Goal: Information Seeking & Learning: Learn about a topic

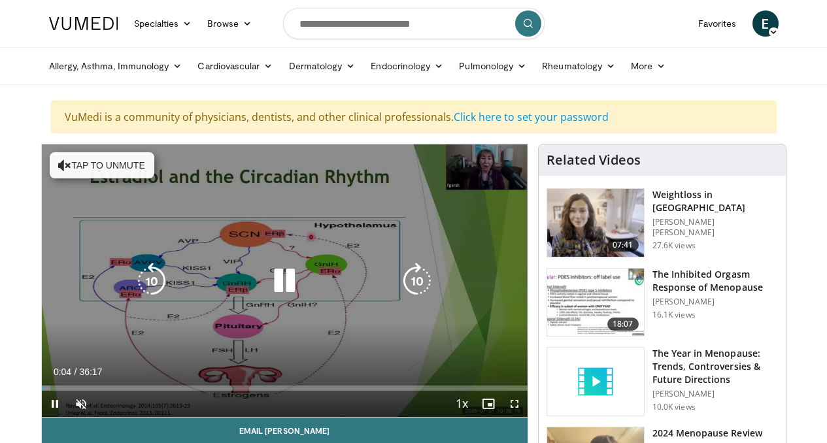
click at [78, 159] on button "Tap to unmute" at bounding box center [102, 165] width 105 height 26
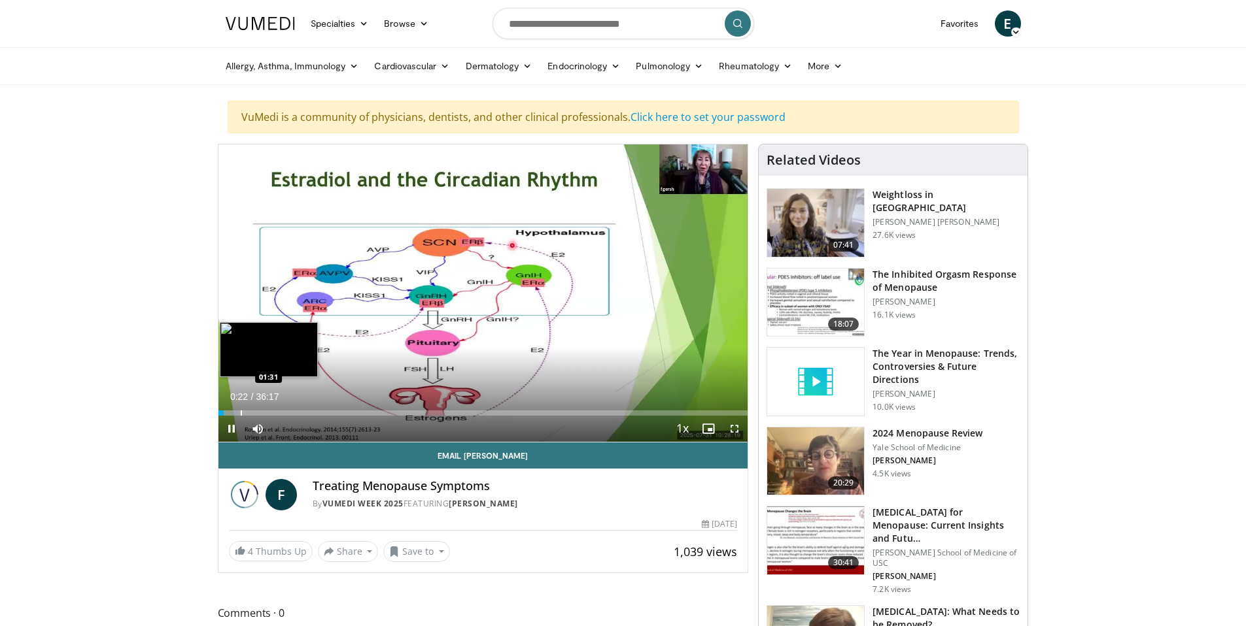
click at [241, 414] on div "Progress Bar" at bounding box center [241, 413] width 1 height 5
click at [262, 414] on div "Progress Bar" at bounding box center [262, 413] width 1 height 5
click at [283, 413] on div "Progress Bar" at bounding box center [283, 413] width 1 height 5
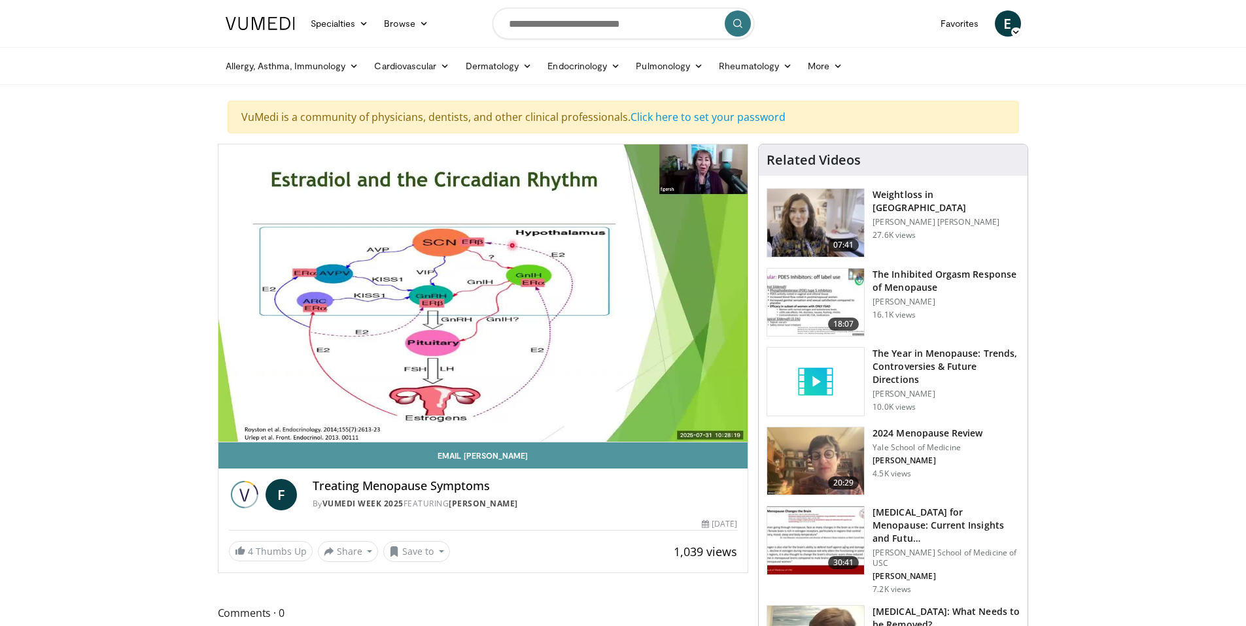
click at [397, 443] on link "Email [PERSON_NAME]" at bounding box center [483, 456] width 530 height 26
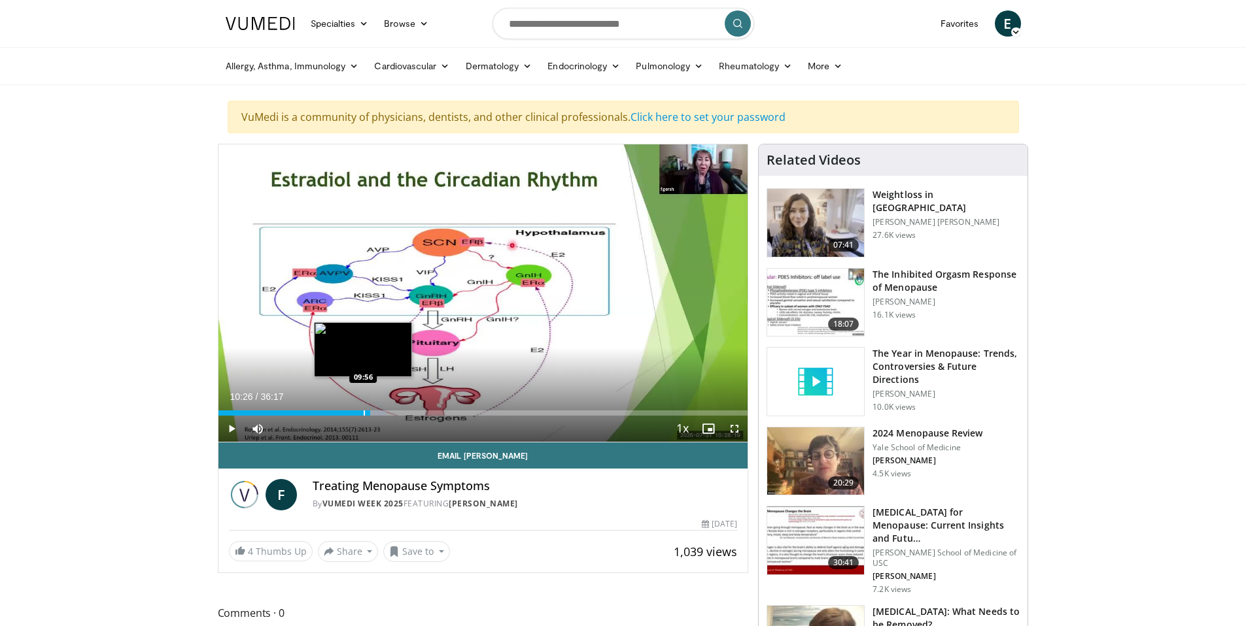
click at [364, 413] on div "Progress Bar" at bounding box center [364, 413] width 1 height 5
click at [739, 433] on span "Video Player" at bounding box center [734, 429] width 26 height 26
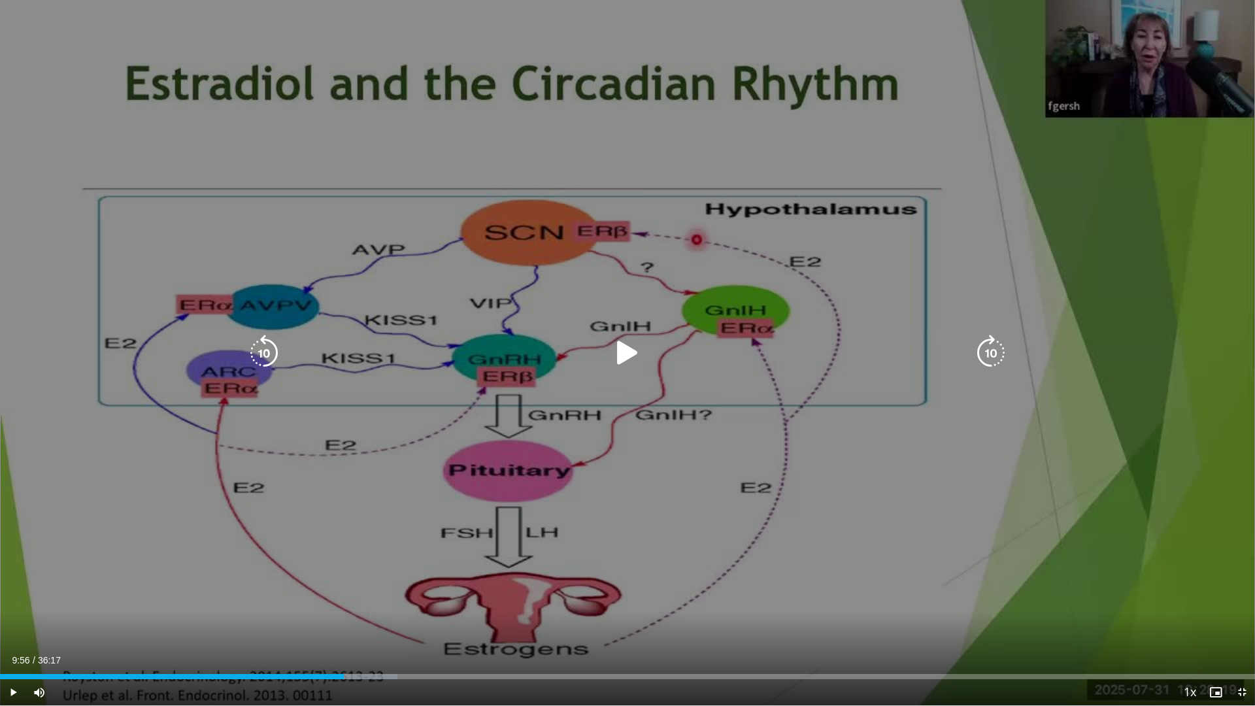
click at [628, 350] on icon "Video Player" at bounding box center [627, 353] width 37 height 37
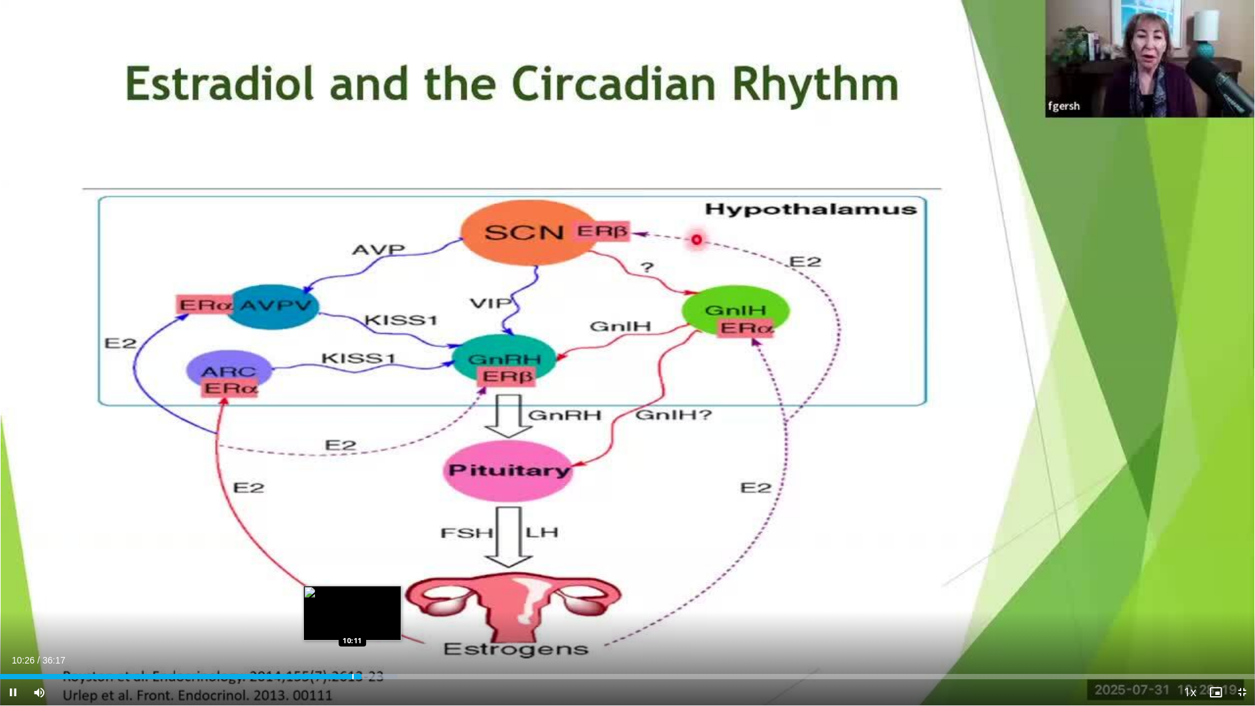
click at [352, 443] on div "Progress Bar" at bounding box center [352, 676] width 1 height 5
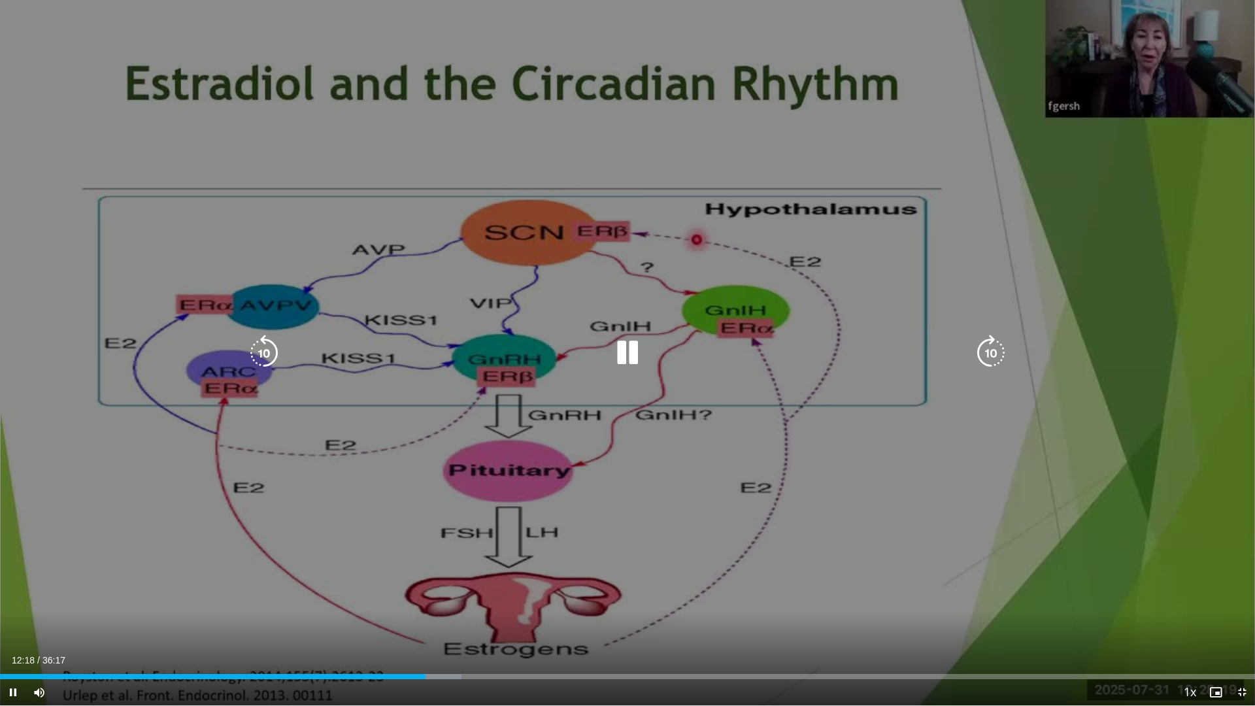
click at [638, 352] on icon "Video Player" at bounding box center [627, 353] width 37 height 37
click at [627, 347] on icon "Video Player" at bounding box center [627, 353] width 37 height 37
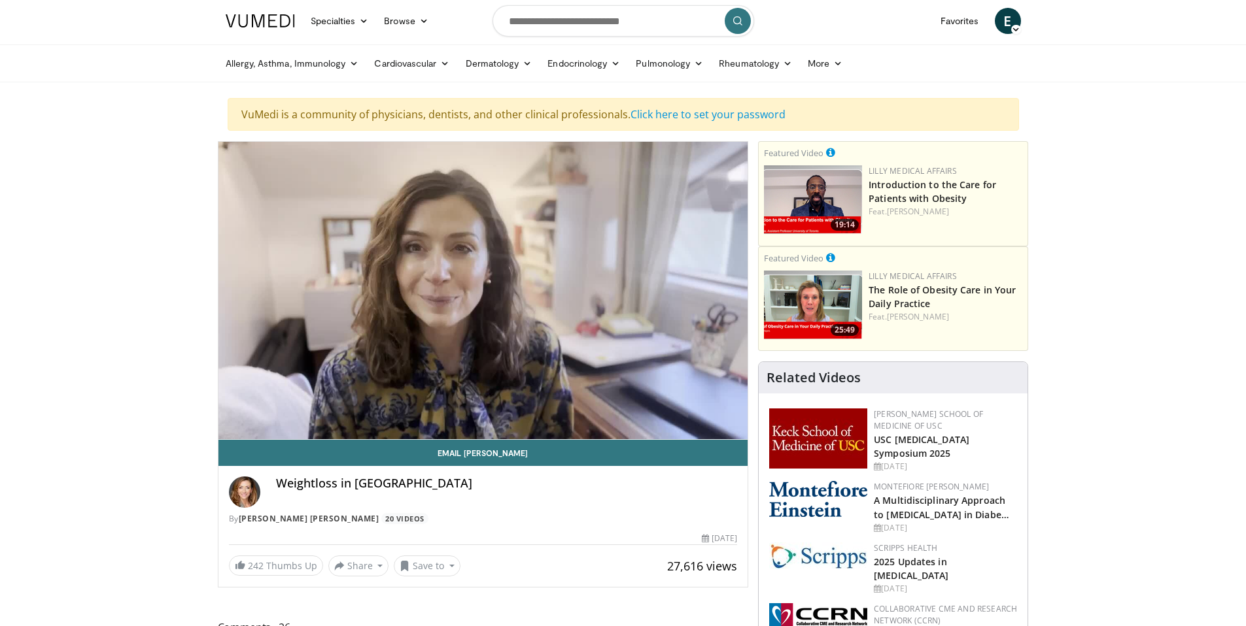
scroll to position [5, 0]
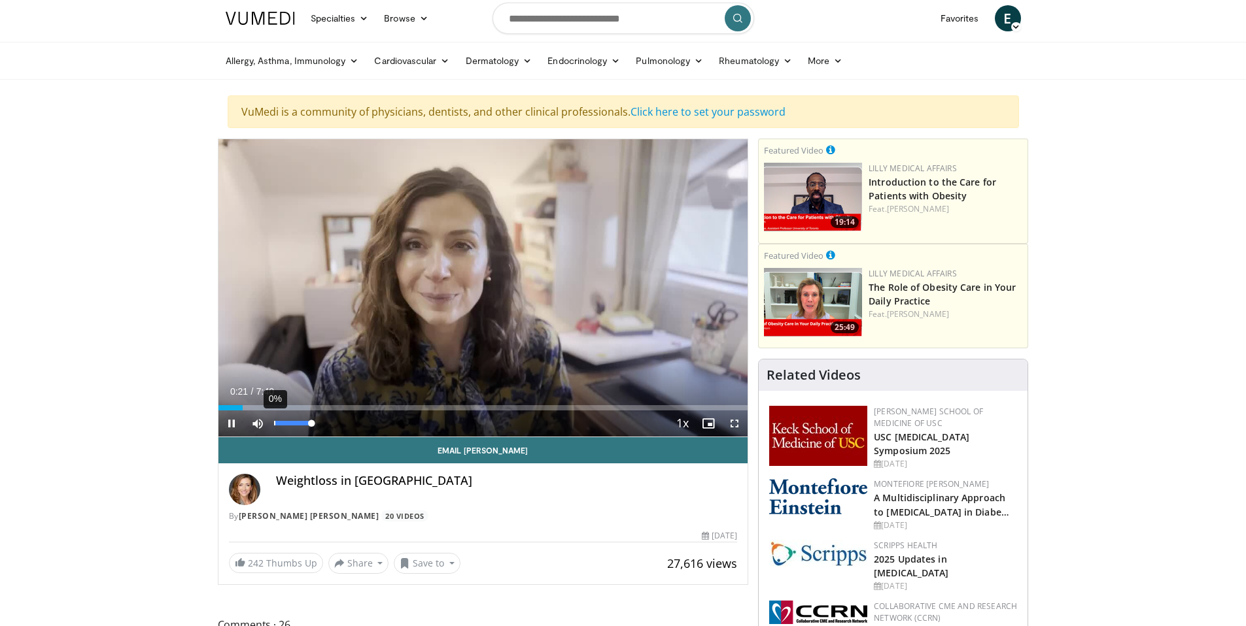
click at [270, 411] on div "0%" at bounding box center [293, 424] width 46 height 26
click at [299, 411] on div "68%" at bounding box center [293, 424] width 46 height 26
click at [313, 409] on div "Progress Bar" at bounding box center [313, 407] width 1 height 5
click at [320, 408] on div "Progress Bar" at bounding box center [320, 407] width 1 height 5
click at [337, 408] on div "Progress Bar" at bounding box center [337, 407] width 1 height 5
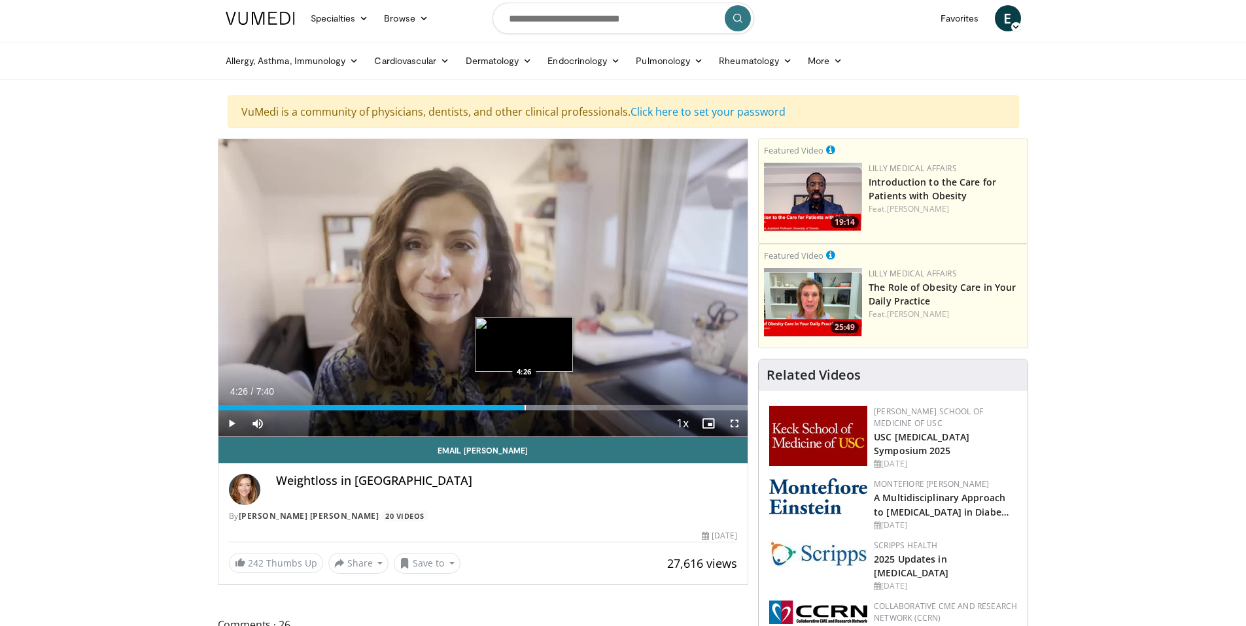
click at [524, 407] on div "Progress Bar" at bounding box center [524, 407] width 1 height 5
click at [534, 409] on div "Progress Bar" at bounding box center [534, 407] width 1 height 5
click at [562, 407] on div "Progress Bar" at bounding box center [562, 407] width 1 height 5
click at [571, 409] on div "Progress Bar" at bounding box center [571, 407] width 1 height 5
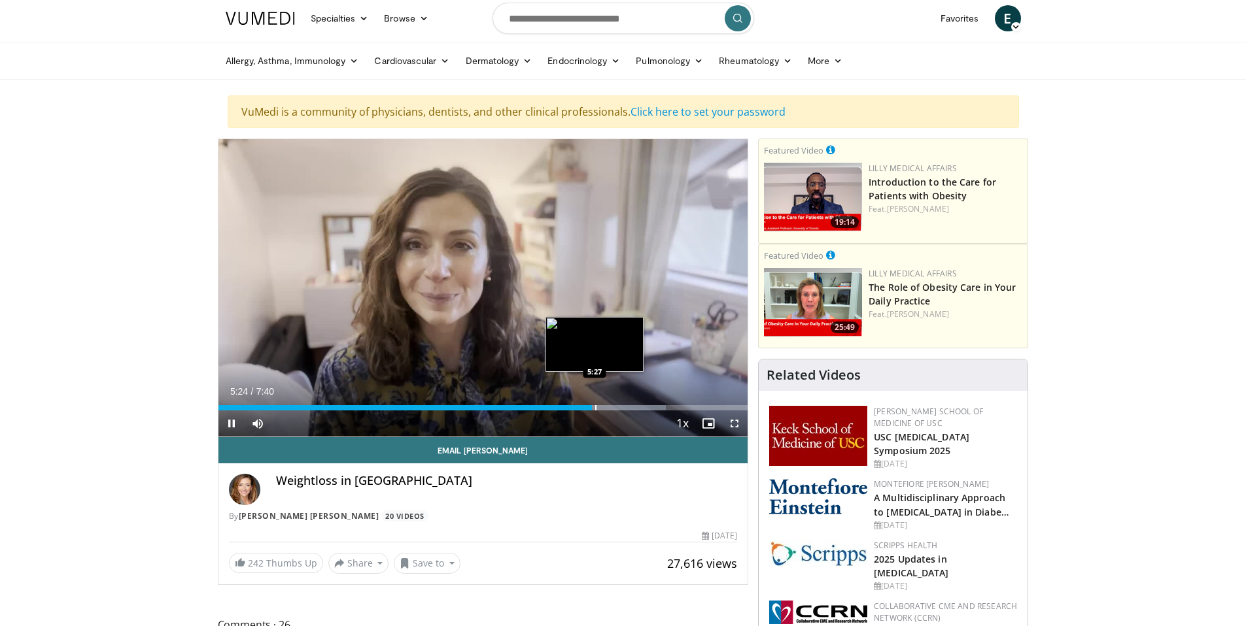
click at [595, 409] on div "Progress Bar" at bounding box center [595, 407] width 1 height 5
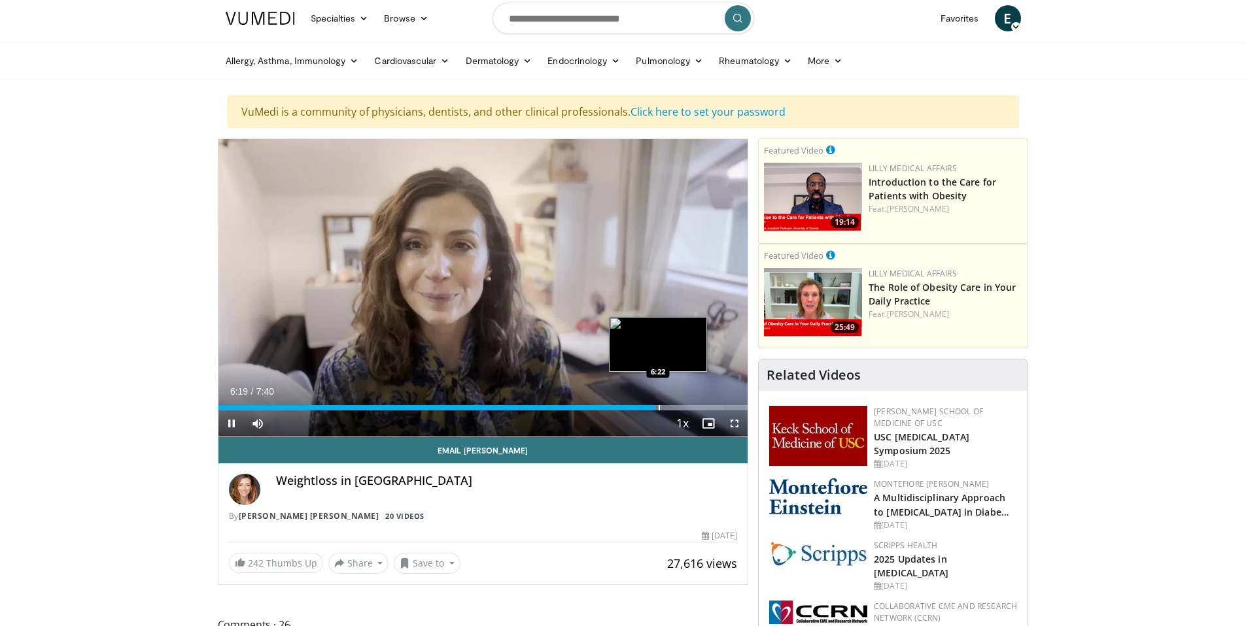
click at [658, 409] on div "Progress Bar" at bounding box center [658, 407] width 1 height 5
click at [665, 409] on div "Progress Bar" at bounding box center [665, 407] width 1 height 5
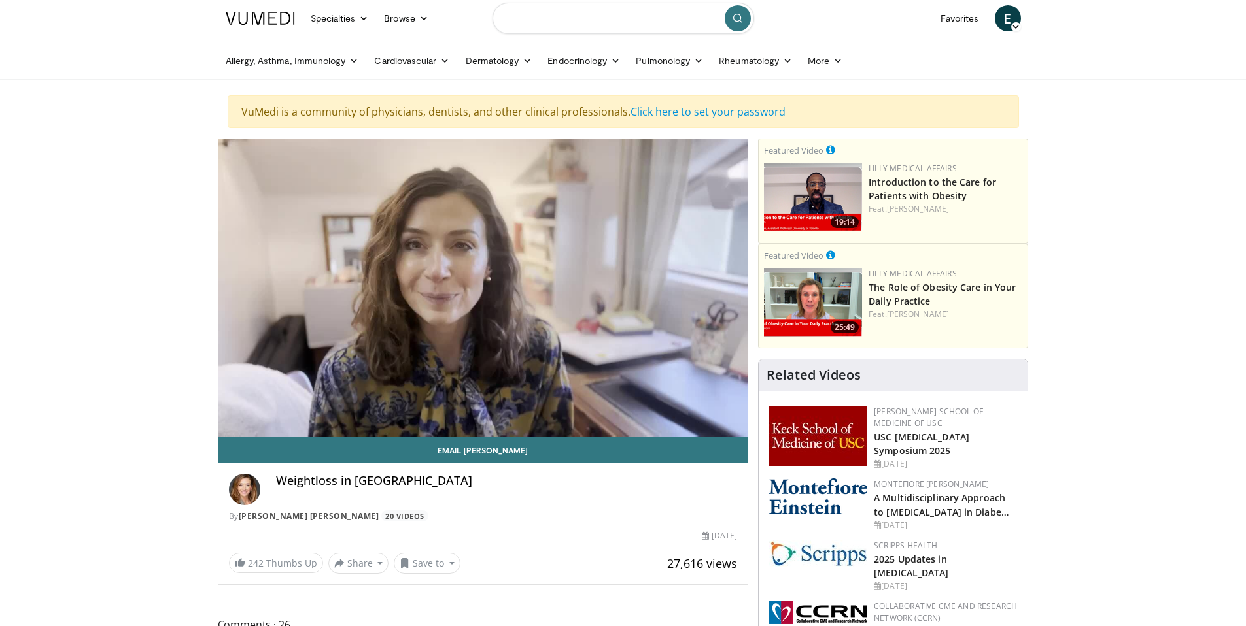
drag, startPoint x: 650, startPoint y: 20, endPoint x: 496, endPoint y: 16, distance: 153.7
click at [496, 16] on input "Search topics, interventions" at bounding box center [623, 18] width 262 height 31
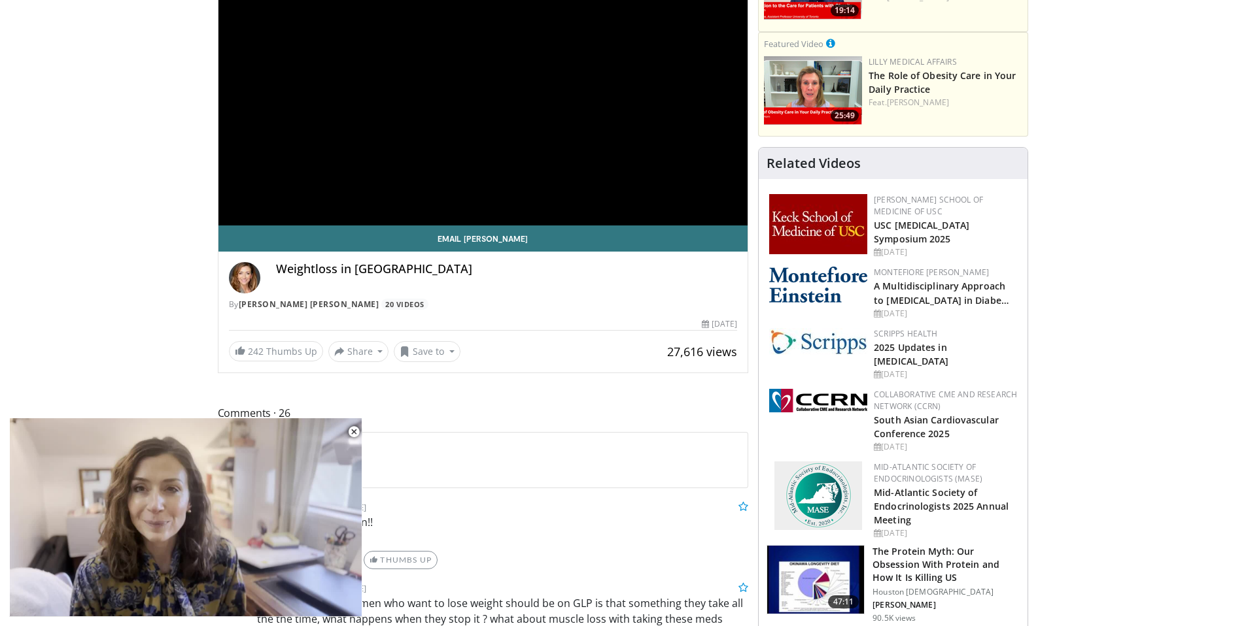
scroll to position [216, 0]
click at [501, 95] on div "**********" at bounding box center [483, 77] width 530 height 298
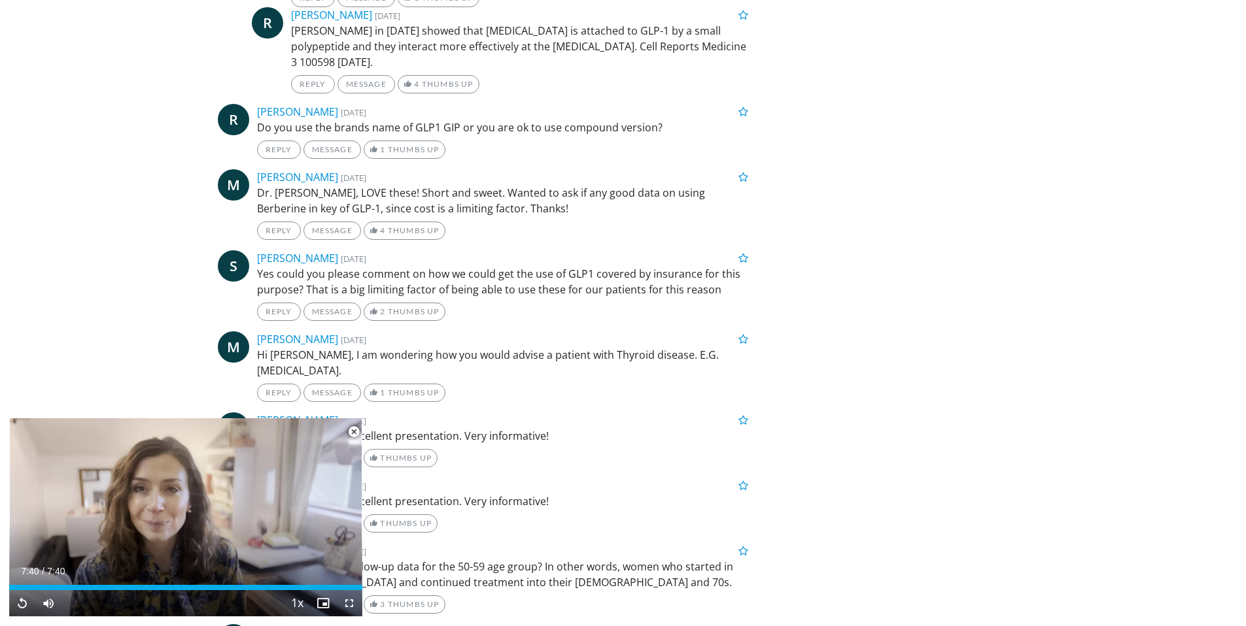
scroll to position [2563, 0]
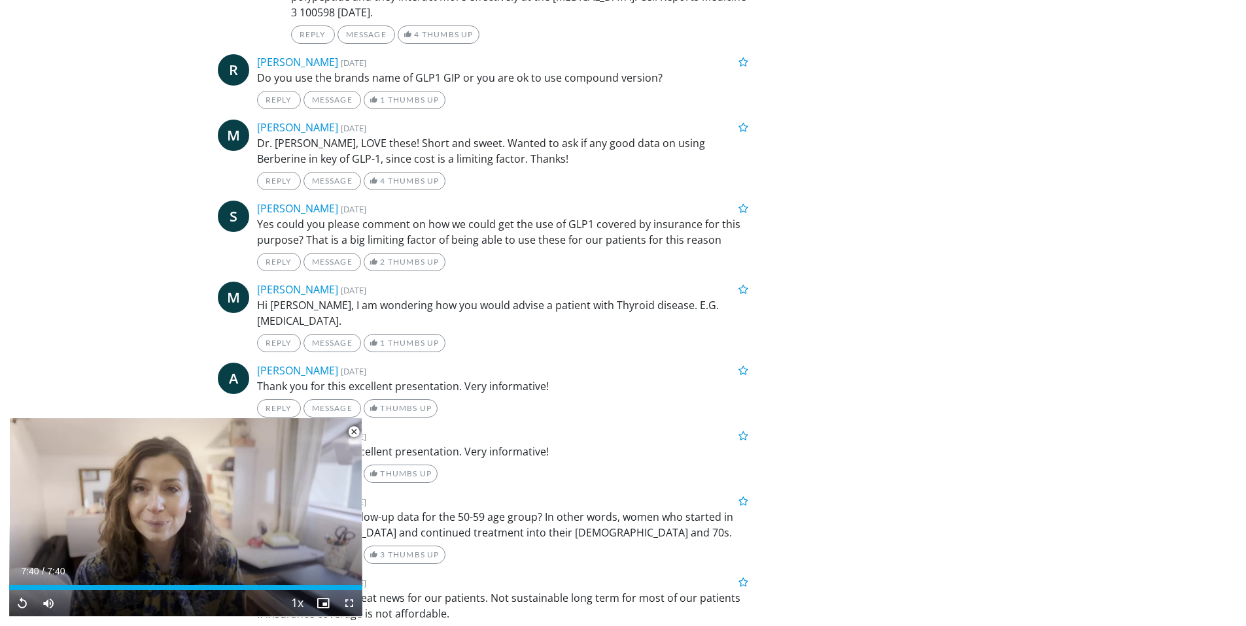
click at [354, 432] on span "Video Player" at bounding box center [354, 432] width 26 height 26
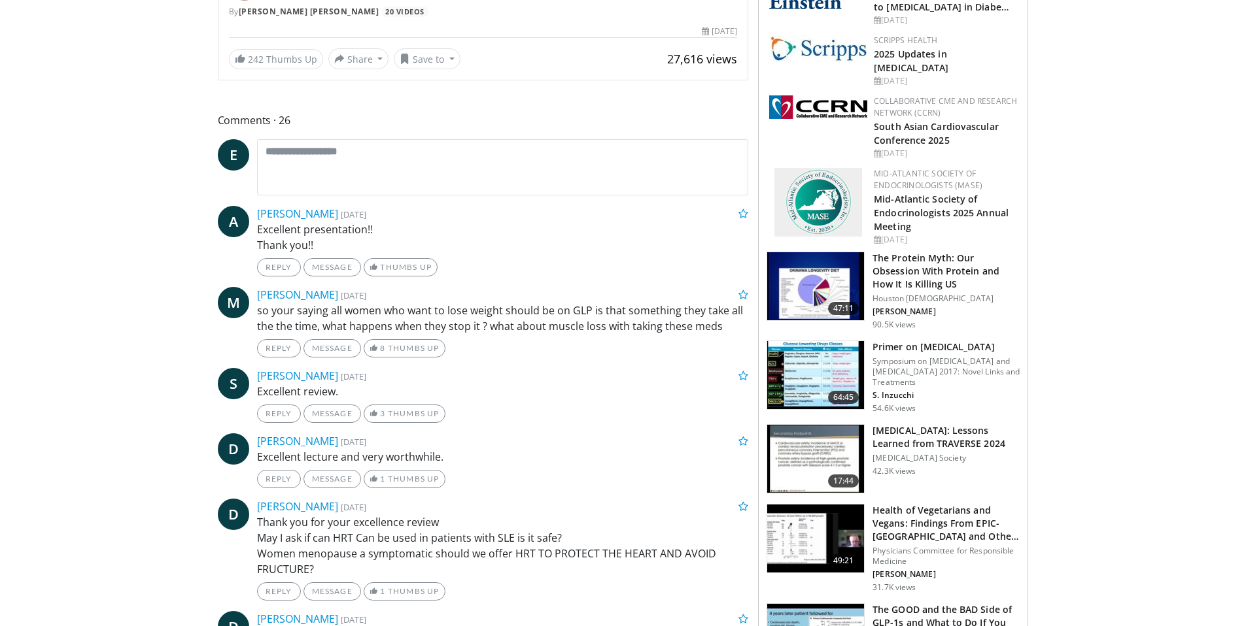
scroll to position [481, 0]
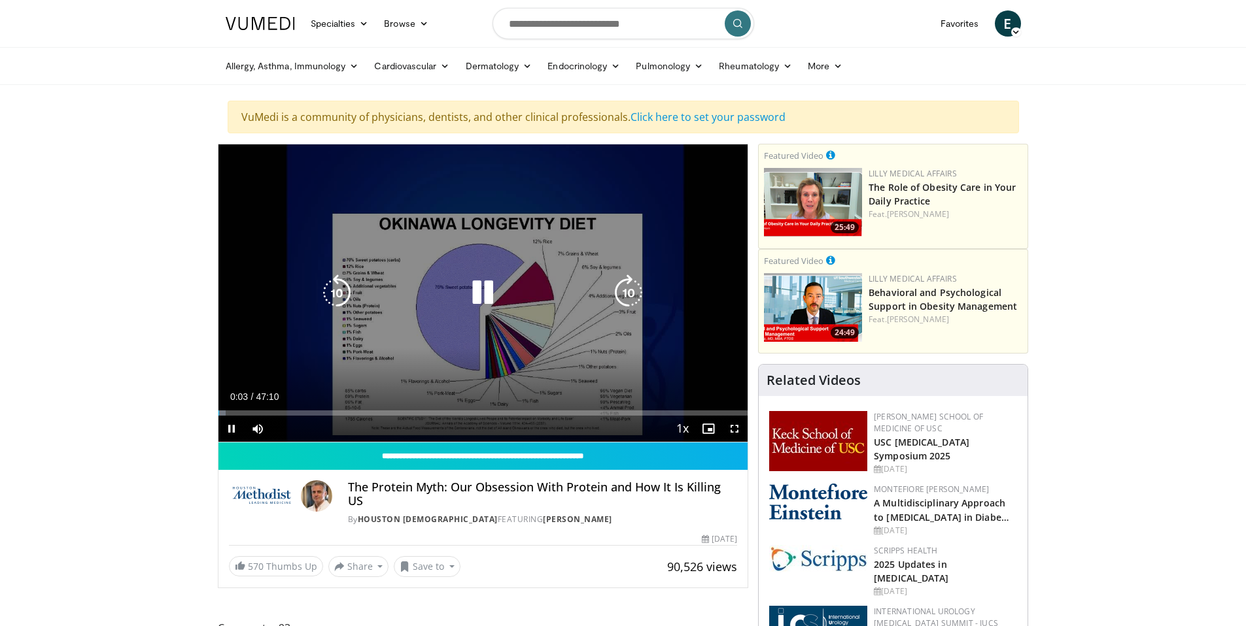
click at [489, 292] on icon "Video Player" at bounding box center [482, 293] width 37 height 37
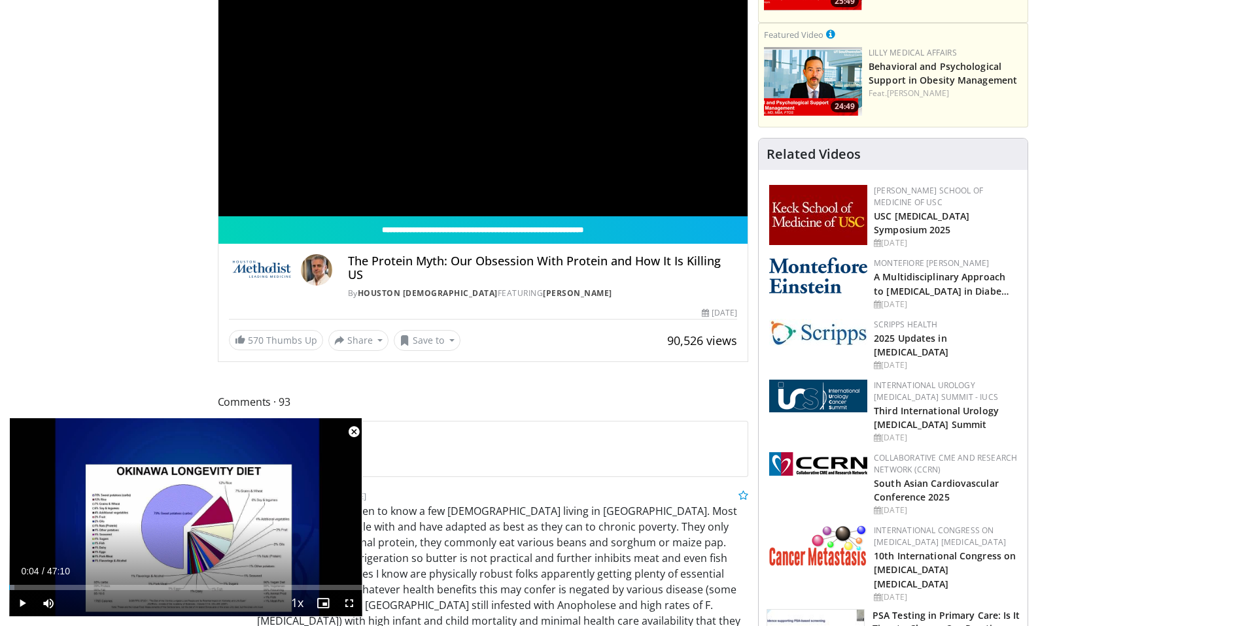
scroll to position [224, 0]
